Goal: Information Seeking & Learning: Learn about a topic

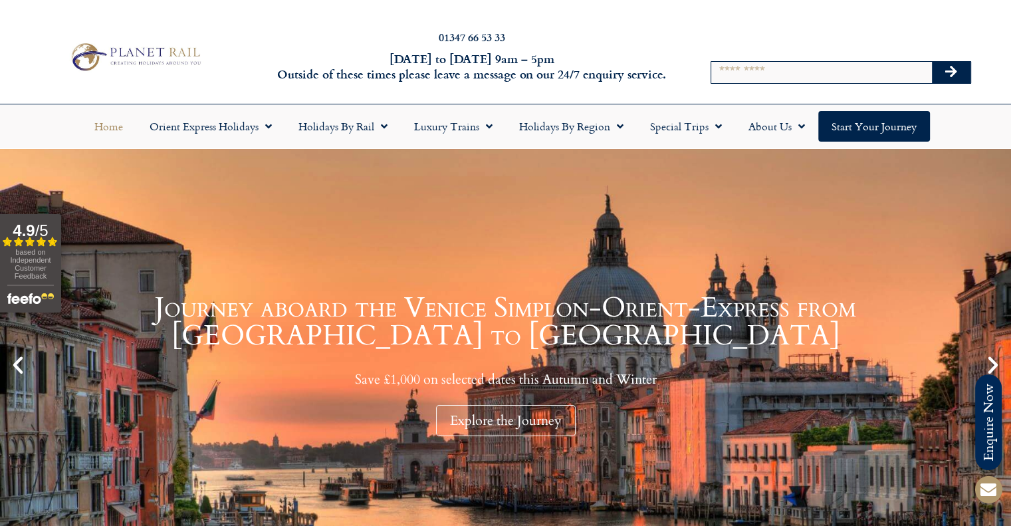
click at [751, 37] on div at bounding box center [763, 38] width 31 height 31
click at [741, 74] on input "Search" at bounding box center [821, 72] width 221 height 21
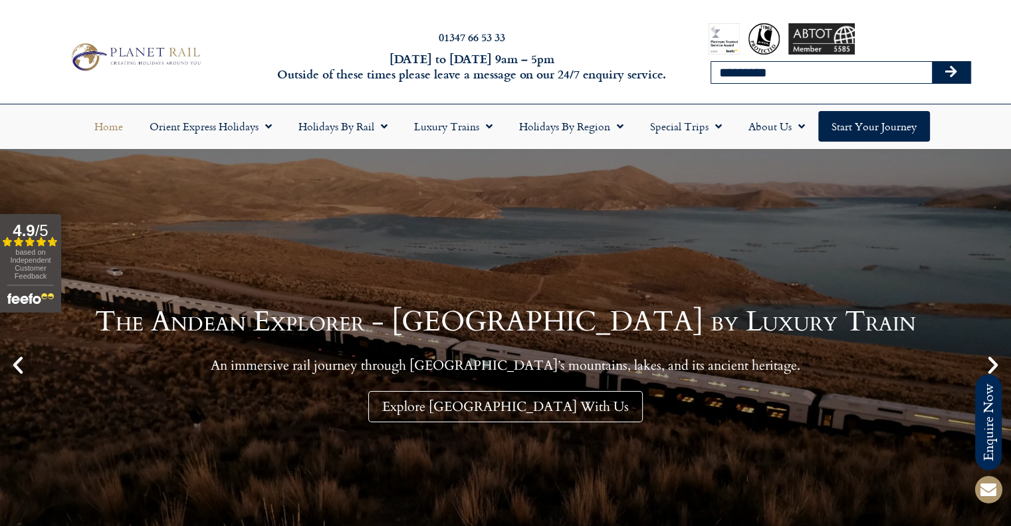
type input "*********"
click at [932, 62] on button "Search" at bounding box center [951, 72] width 39 height 21
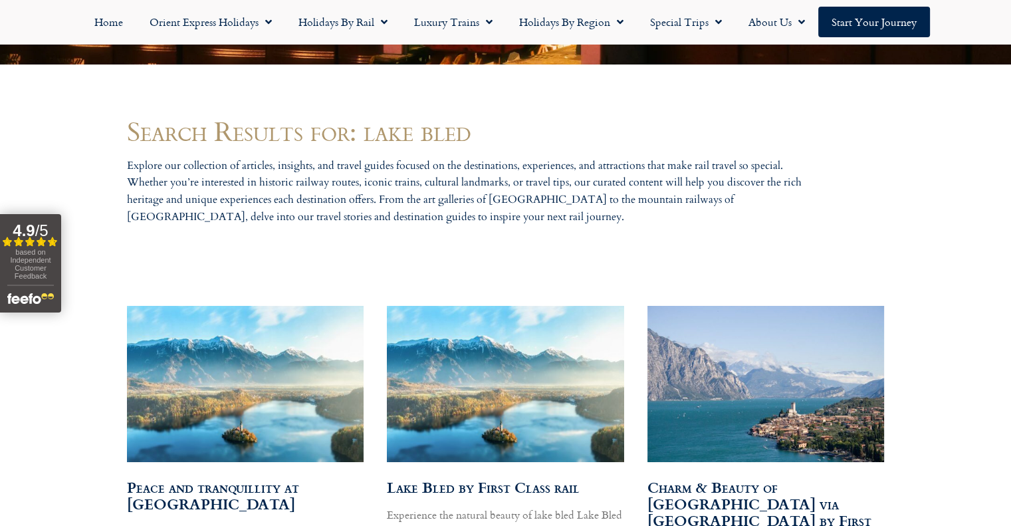
scroll to position [731, 0]
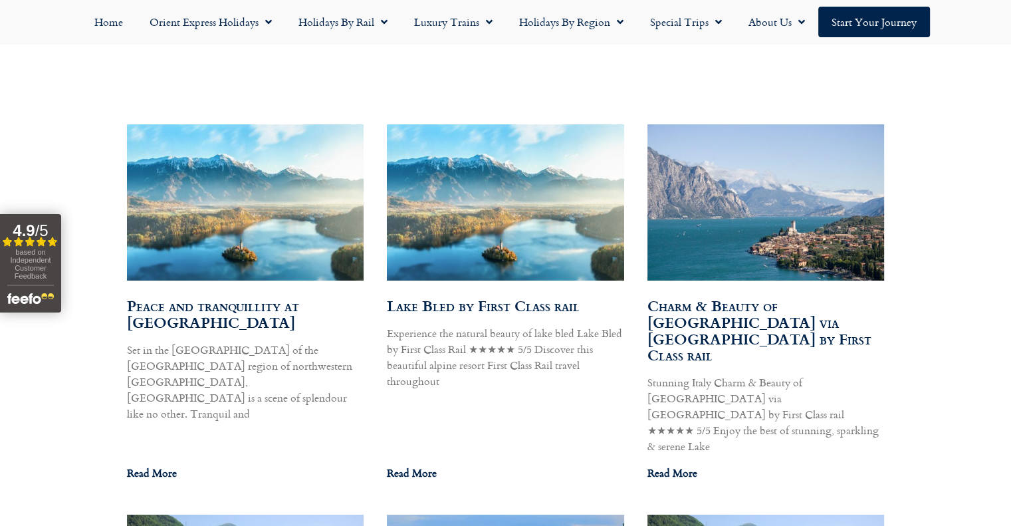
click at [516, 306] on link "Lake Bled by First Class rail" at bounding box center [483, 305] width 193 height 22
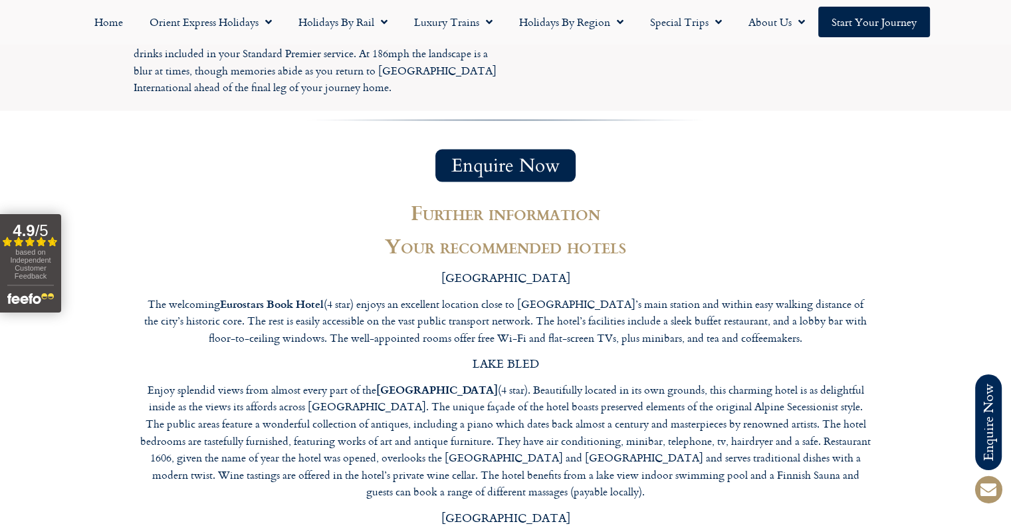
scroll to position [2924, 0]
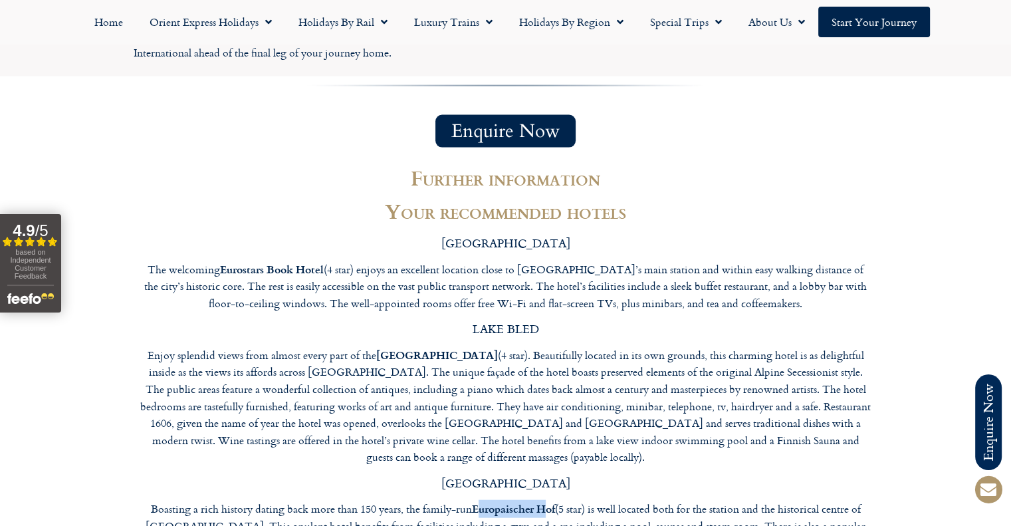
drag, startPoint x: 475, startPoint y: 298, endPoint x: 550, endPoint y: 297, distance: 75.1
click at [548, 500] on strong "Europaischer Hof" at bounding box center [513, 507] width 83 height 15
click at [553, 500] on strong "Europaischer Hof" at bounding box center [513, 507] width 83 height 15
drag, startPoint x: 555, startPoint y: 296, endPoint x: 476, endPoint y: 296, distance: 79.1
click at [475, 500] on p "Boasting a rich history dating back more than 150 years, the family-run Europai…" at bounding box center [505, 534] width 731 height 68
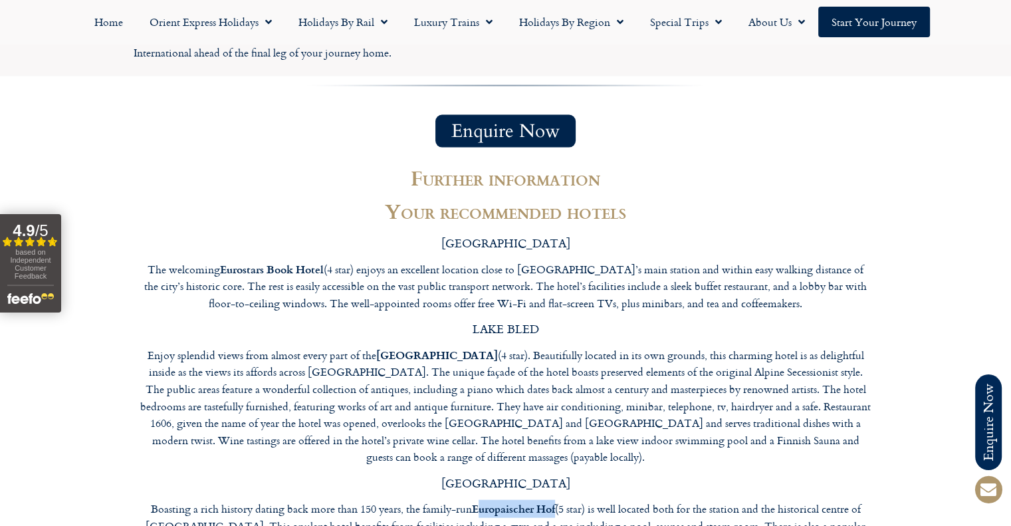
copy strong "uropaischer Hof"
click at [441, 346] on p "Enjoy splendid views from almost every part of the [GEOGRAPHIC_DATA] (4 star). …" at bounding box center [505, 406] width 731 height 120
drag, startPoint x: 472, startPoint y: 300, endPoint x: 555, endPoint y: 300, distance: 83.7
click at [555, 500] on p "Boasting a rich history dating back more than 150 years, the family-run Europai…" at bounding box center [505, 534] width 731 height 68
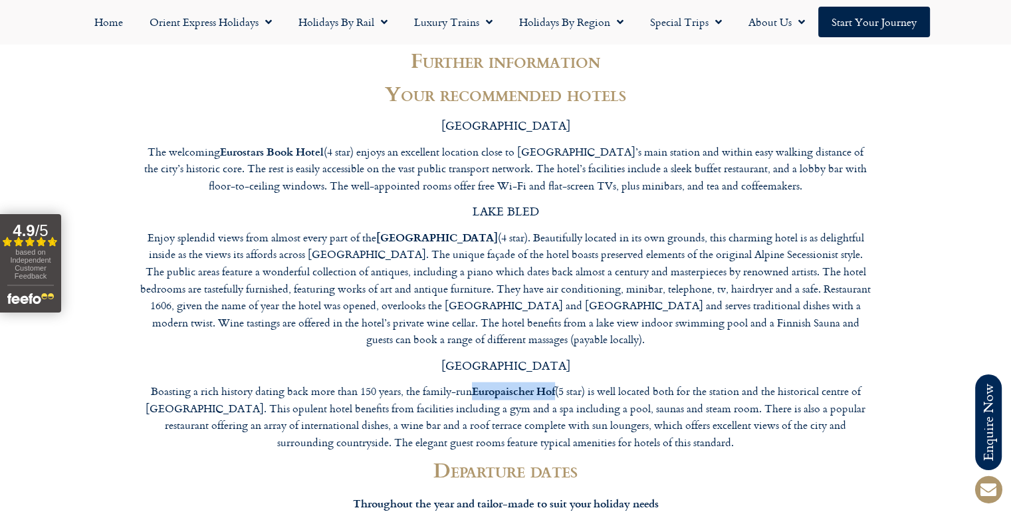
scroll to position [3123, 0]
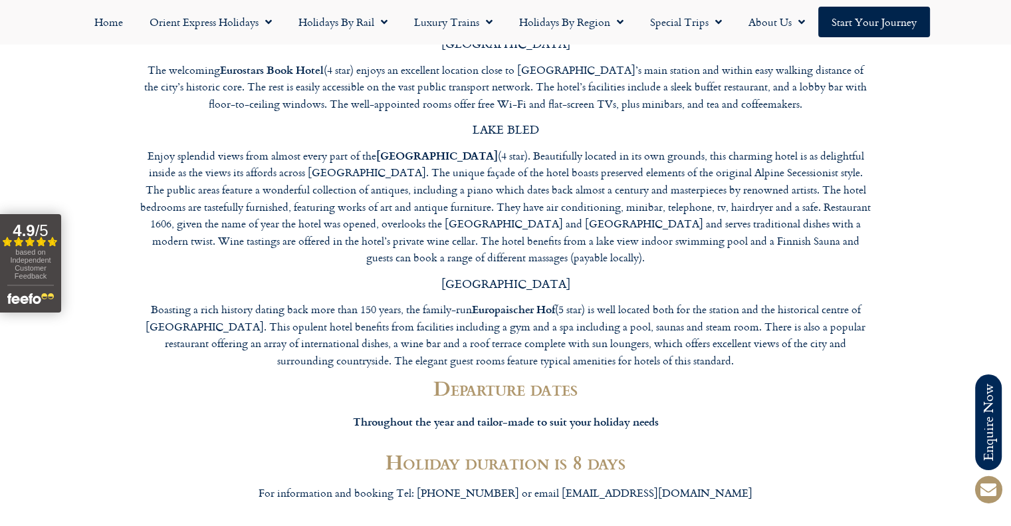
click at [744, 478] on div "For information and booking Tel: 01347 665333 or email info@planetrail.co.uk" at bounding box center [506, 497] width 744 height 38
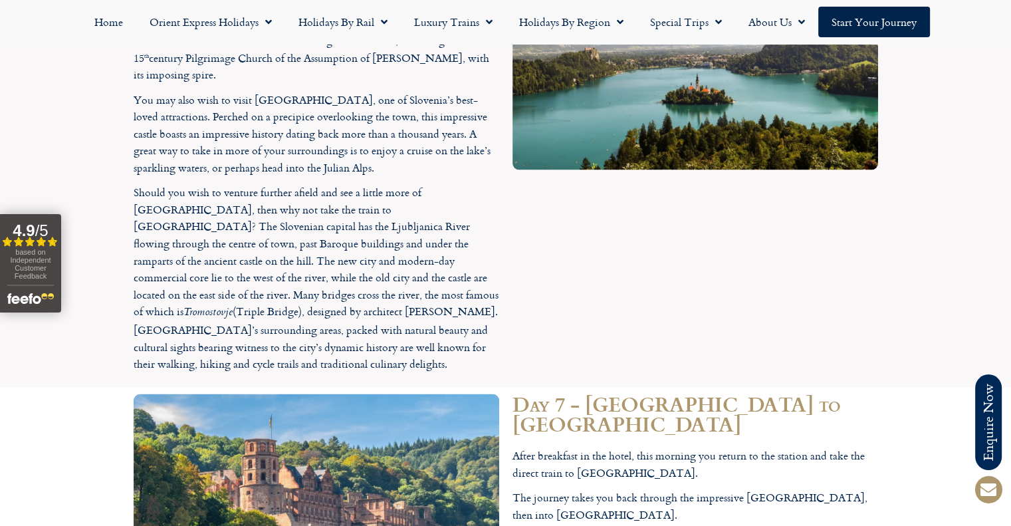
scroll to position [2060, 0]
